Goal: Find contact information

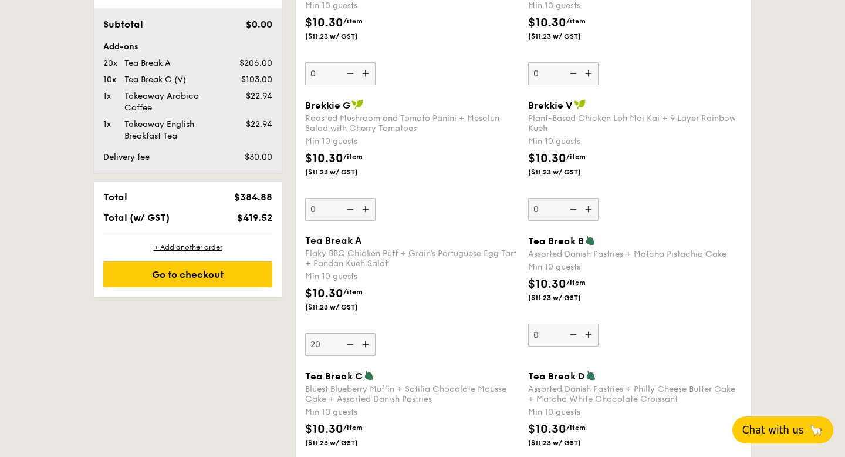
click at [767, 432] on span "Chat with us" at bounding box center [774, 430] width 62 height 12
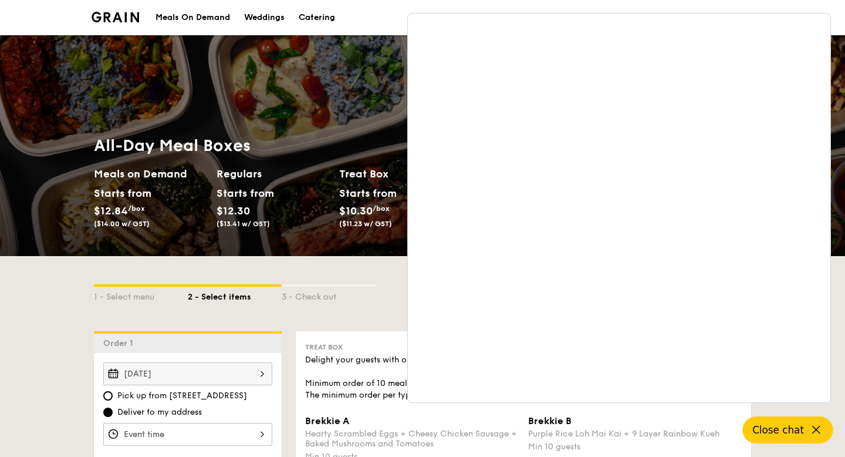
click at [140, 15] on li at bounding box center [120, 17] width 57 height 35
click at [126, 17] on img at bounding box center [116, 17] width 48 height 11
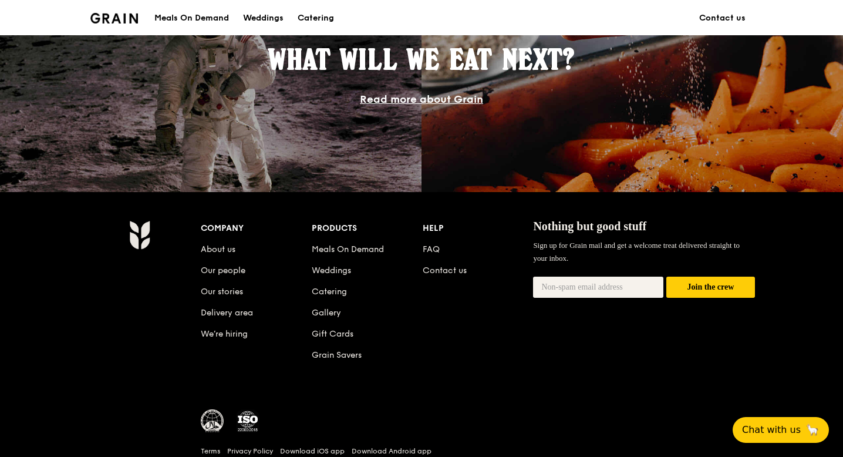
scroll to position [1089, 0]
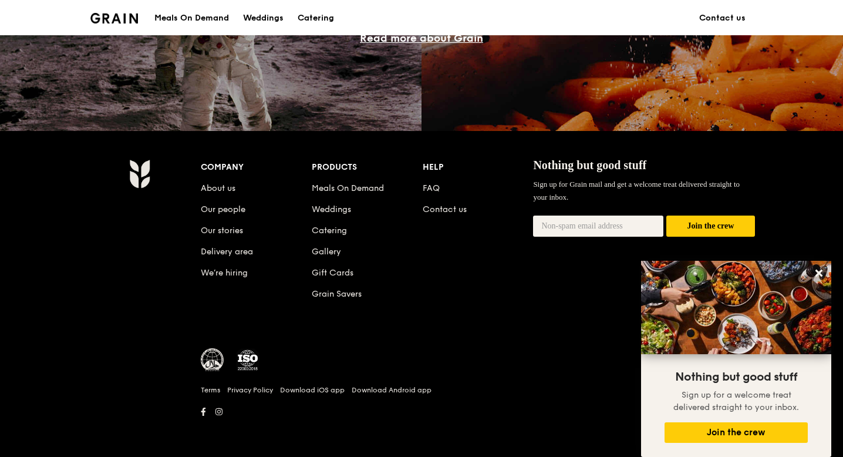
click at [459, 200] on li "Contact us" at bounding box center [478, 207] width 111 height 21
click at [455, 207] on link "Contact us" at bounding box center [445, 209] width 44 height 10
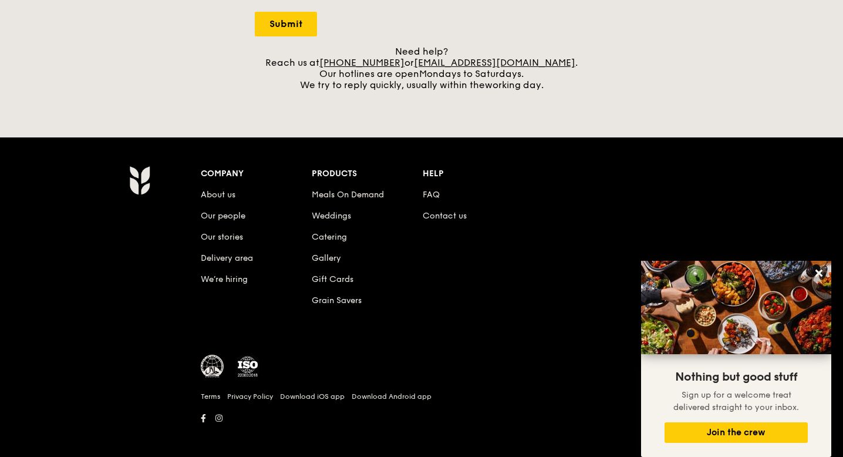
scroll to position [490, 0]
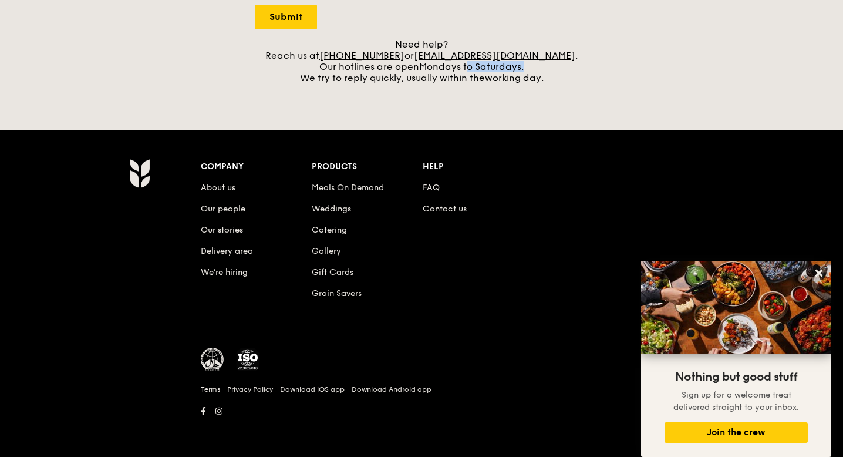
drag, startPoint x: 466, startPoint y: 66, endPoint x: 554, endPoint y: 69, distance: 87.5
click at [554, 69] on div "Need help? Reach us at [PHONE_NUMBER] or [EMAIL_ADDRESS][DOMAIN_NAME] . Our hot…" at bounding box center [421, 61] width 333 height 45
click at [565, 76] on div "Need help? Reach us at [PHONE_NUMBER] or [EMAIL_ADDRESS][DOMAIN_NAME] . Our hot…" at bounding box center [421, 61] width 333 height 45
